Goal: Complete application form: Complete application form

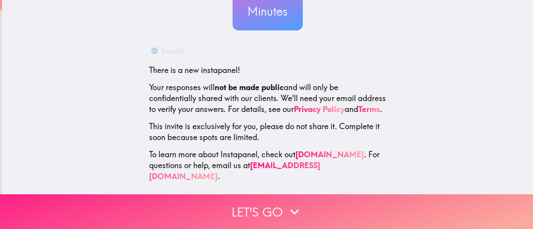
scroll to position [90, 0]
click at [260, 210] on button "Let's go" at bounding box center [266, 211] width 533 height 35
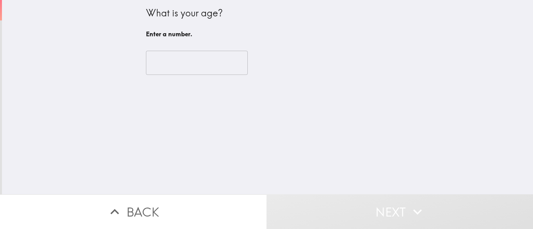
click at [180, 67] on input "number" at bounding box center [197, 63] width 102 height 24
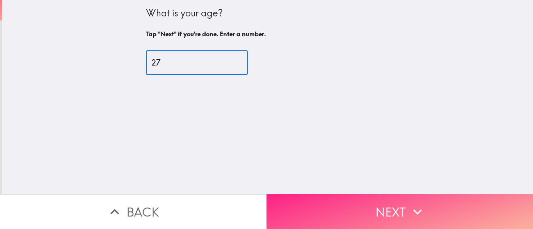
type input "27"
click at [335, 207] on button "Next" at bounding box center [399, 211] width 266 height 35
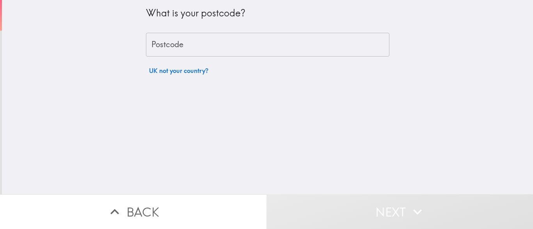
click at [248, 41] on input "Postcode" at bounding box center [267, 45] width 243 height 24
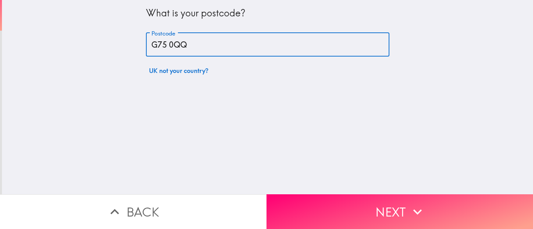
type input "G75 0QQ"
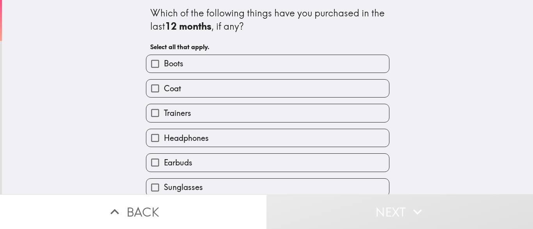
click at [239, 66] on label "Boots" at bounding box center [267, 64] width 242 height 18
click at [164, 66] on input "Boots" at bounding box center [155, 64] width 18 height 18
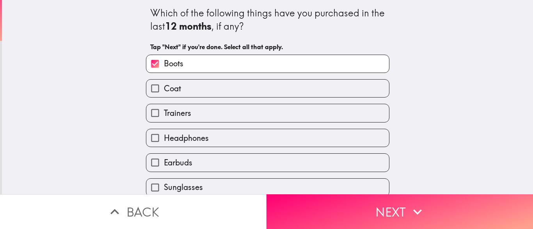
click at [239, 66] on label "Boots" at bounding box center [267, 64] width 242 height 18
click at [164, 66] on input "Boots" at bounding box center [155, 64] width 18 height 18
checkbox input "false"
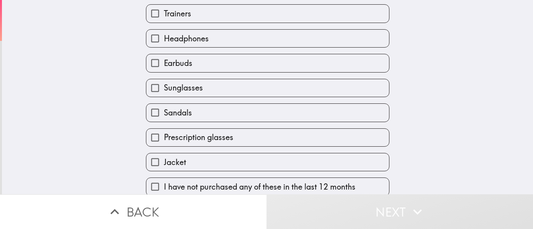
scroll to position [99, 0]
click at [224, 56] on label "Earbuds" at bounding box center [267, 64] width 242 height 18
click at [164, 56] on input "Earbuds" at bounding box center [155, 64] width 18 height 18
checkbox input "true"
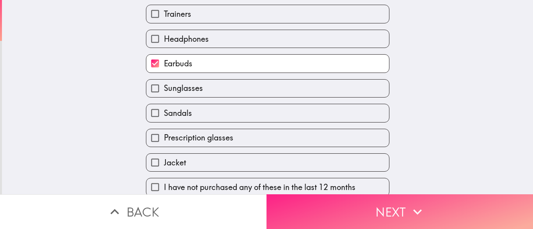
click at [363, 218] on button "Next" at bounding box center [399, 211] width 266 height 35
